Goal: Information Seeking & Learning: Check status

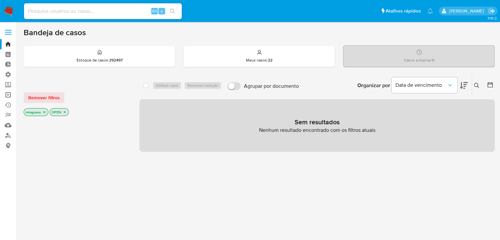
click at [9, 93] on link "Operações em massa" at bounding box center [39, 95] width 78 height 10
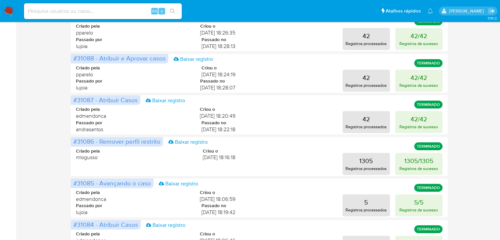
scroll to position [159, 0]
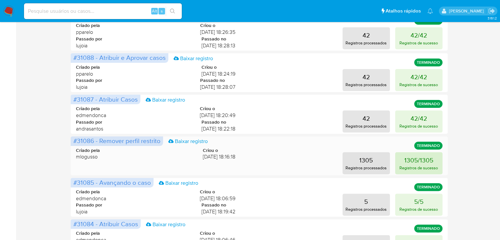
click at [431, 158] on button "1305/1305 Registros de sucesso" at bounding box center [418, 163] width 47 height 22
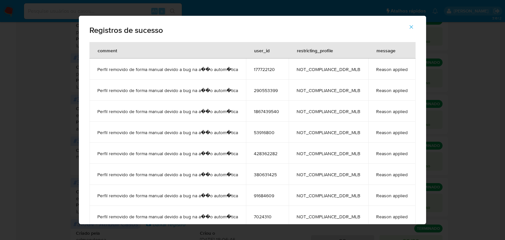
click at [255, 215] on span "7024310" at bounding box center [267, 217] width 27 height 6
click at [414, 30] on icon "button" at bounding box center [411, 27] width 6 height 6
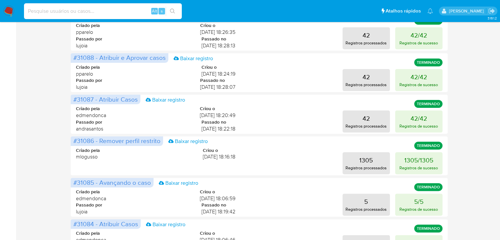
click at [134, 15] on input at bounding box center [103, 11] width 158 height 9
paste input "7024310"
type input "7024310"
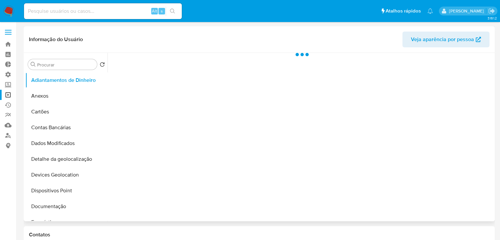
select select "10"
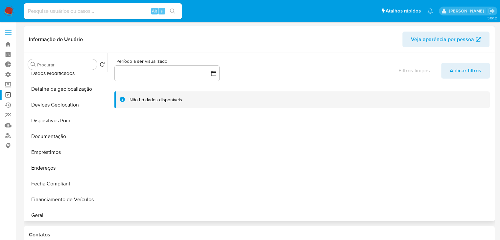
scroll to position [95, 0]
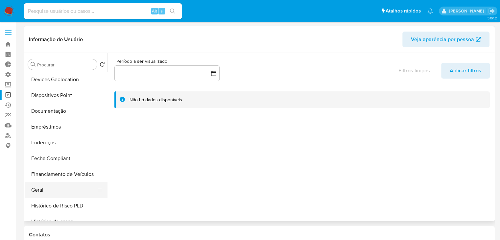
click at [75, 192] on button "Geral" at bounding box center [63, 190] width 77 height 16
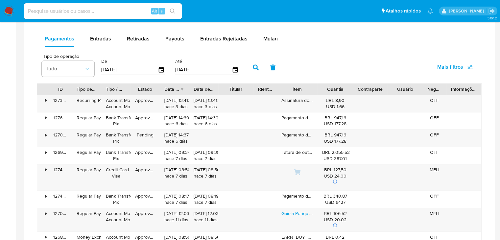
scroll to position [401, 0]
click at [92, 38] on span "Entradas" at bounding box center [100, 40] width 21 height 8
select select "10"
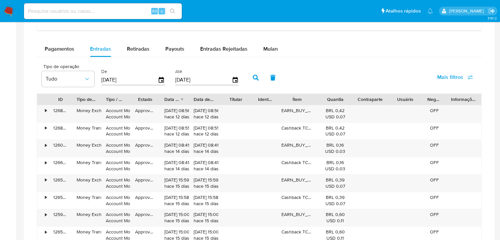
scroll to position [483, 0]
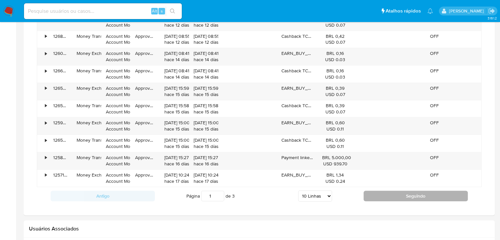
click at [411, 195] on button "Seguindo" at bounding box center [416, 196] width 104 height 11
type input "2"
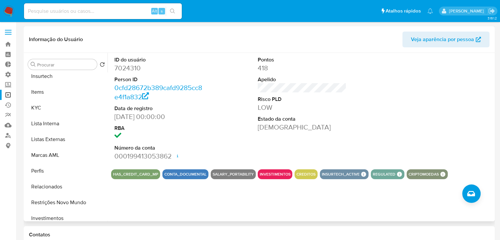
scroll to position [296, 0]
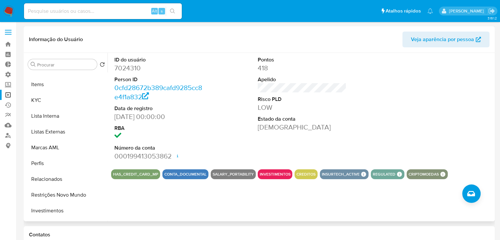
click at [108, 188] on div "ID do usuário 7024310 Person ID 0cfd28672b389cafd9285cc8e4f1a832 Data de regist…" at bounding box center [301, 137] width 386 height 168
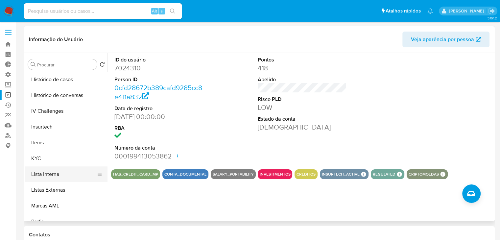
scroll to position [236, 0]
click at [84, 162] on button "KYC" at bounding box center [63, 160] width 77 height 16
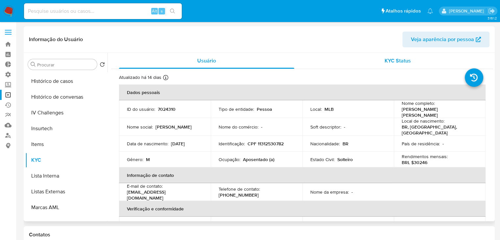
click at [389, 60] on span "KYC Status" at bounding box center [398, 61] width 26 height 8
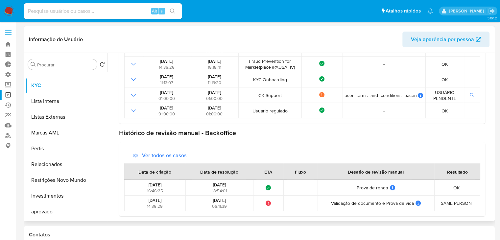
scroll to position [341, 0]
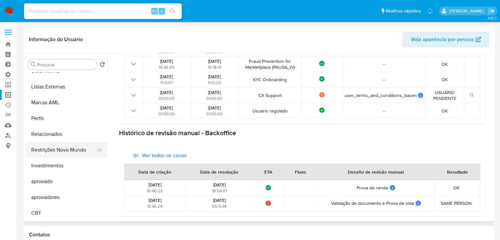
click at [83, 153] on button "Restrições Novo Mundo" at bounding box center [63, 150] width 77 height 16
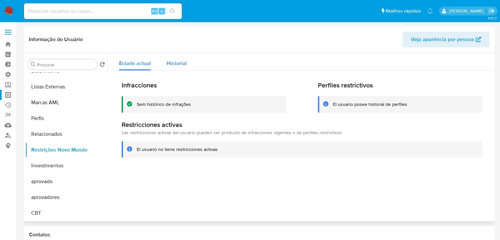
click at [181, 65] on span "Historial" at bounding box center [177, 64] width 20 height 8
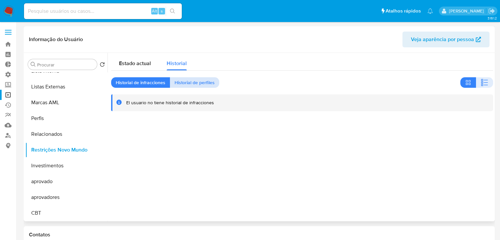
click at [196, 84] on span "Historial de perfiles" at bounding box center [195, 82] width 40 height 9
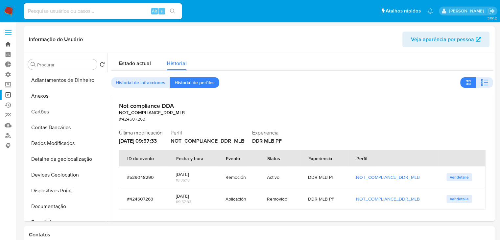
click at [6, 45] on link "Bandeja" at bounding box center [39, 44] width 78 height 10
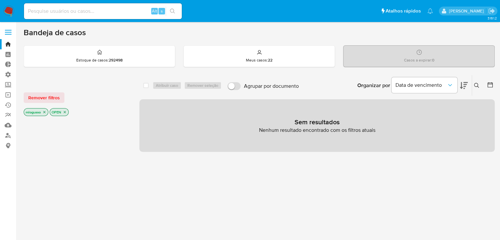
click at [44, 113] on icon "close-filter" at bounding box center [44, 112] width 4 height 4
